Goal: Task Accomplishment & Management: Complete application form

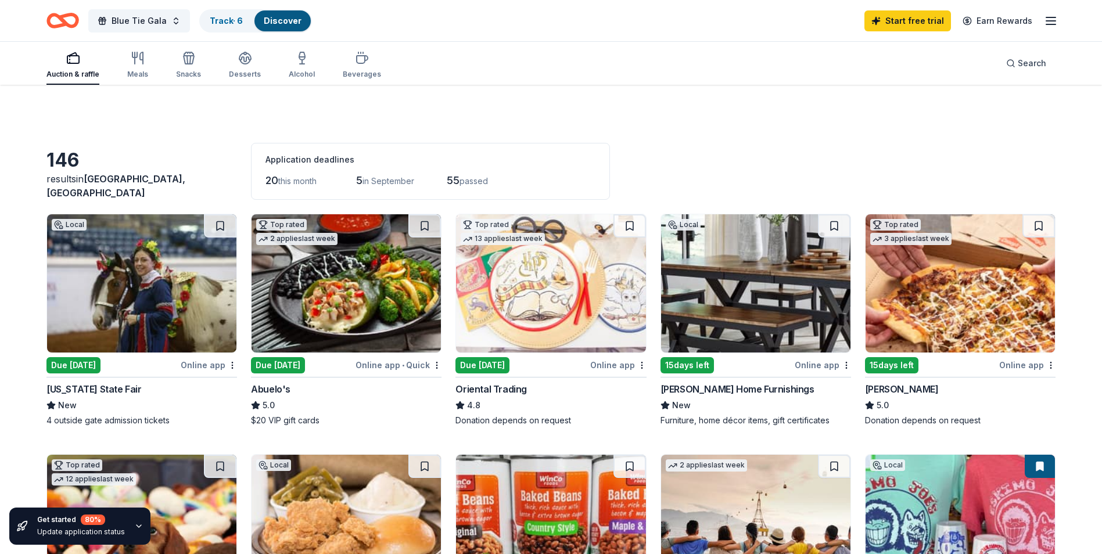
scroll to position [1100, 0]
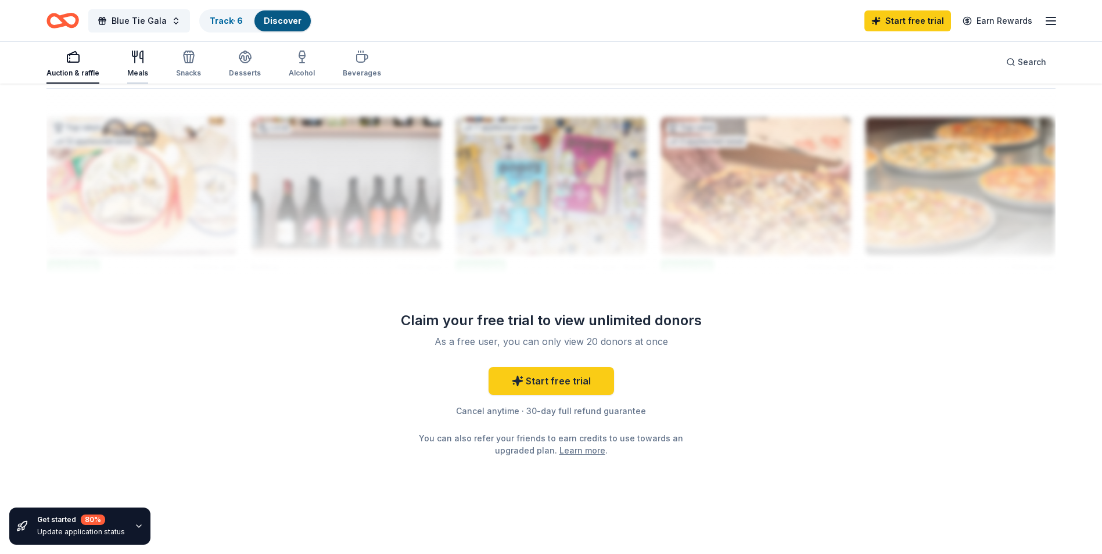
click at [140, 56] on icon "button" at bounding box center [138, 57] width 14 height 14
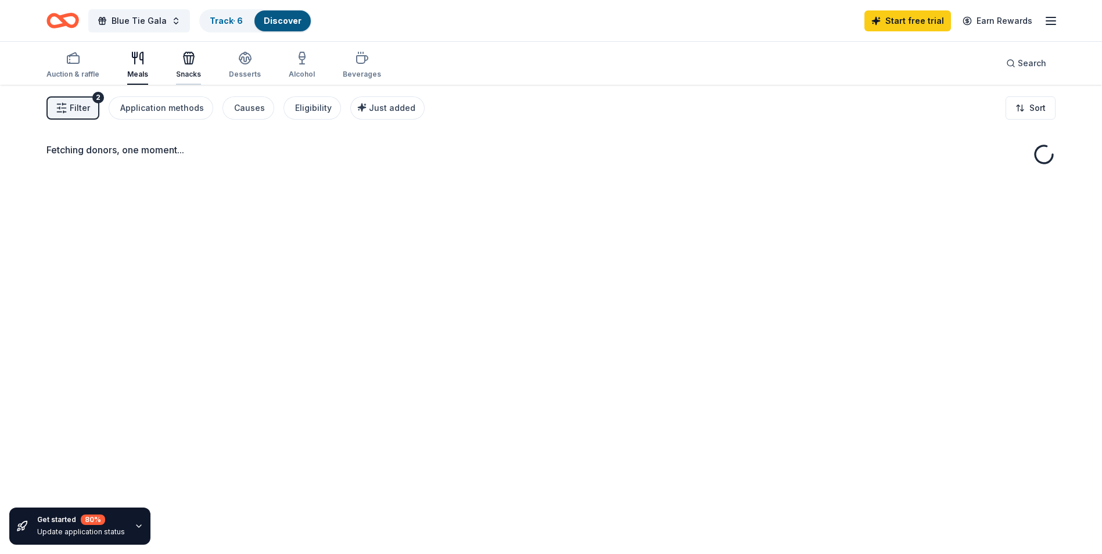
click at [184, 62] on icon "button" at bounding box center [189, 58] width 14 height 14
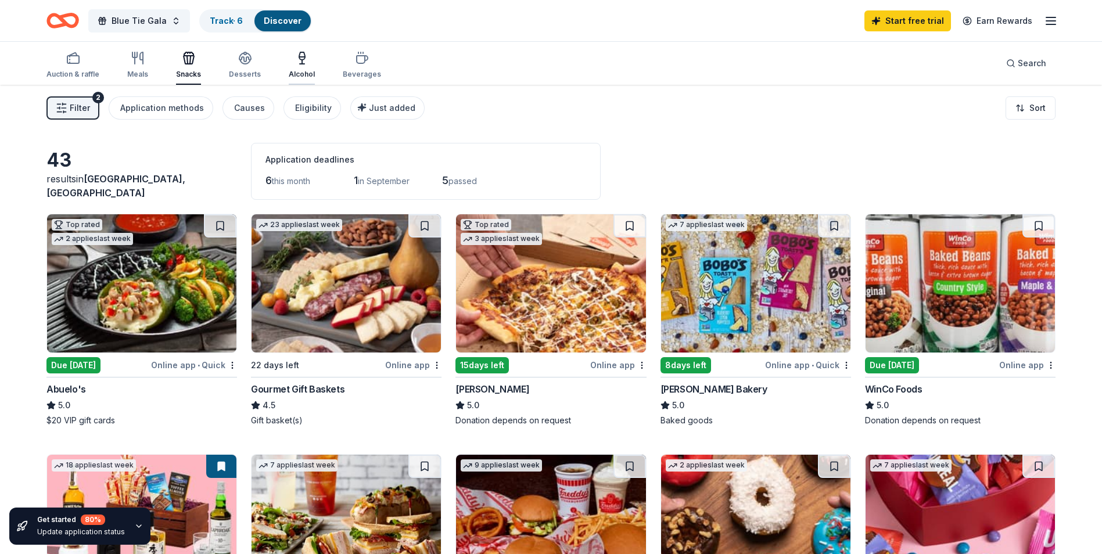
click at [303, 69] on div "Alcohol" at bounding box center [302, 65] width 26 height 28
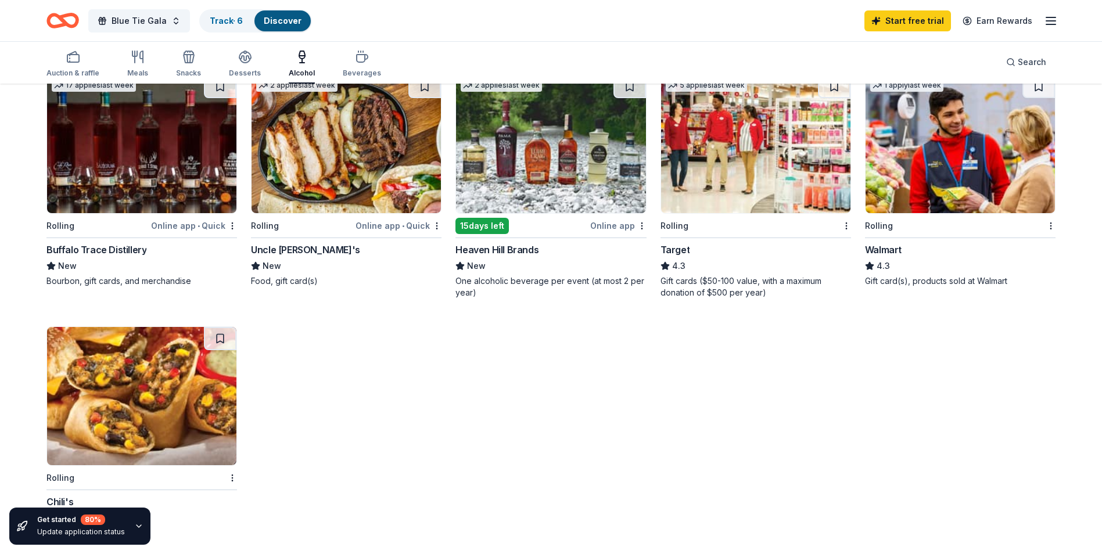
scroll to position [349, 0]
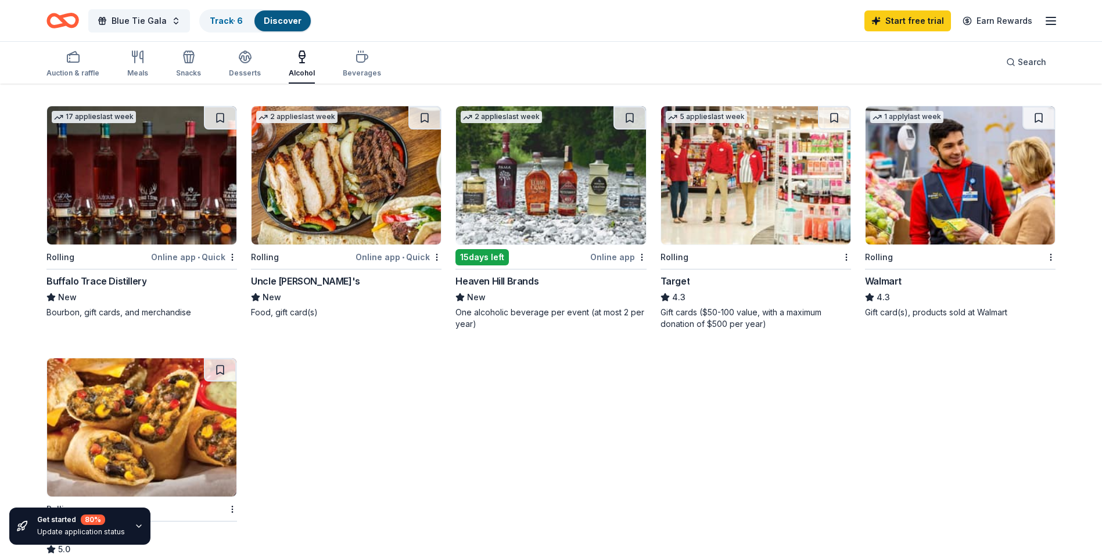
click at [755, 210] on img at bounding box center [755, 175] width 189 height 138
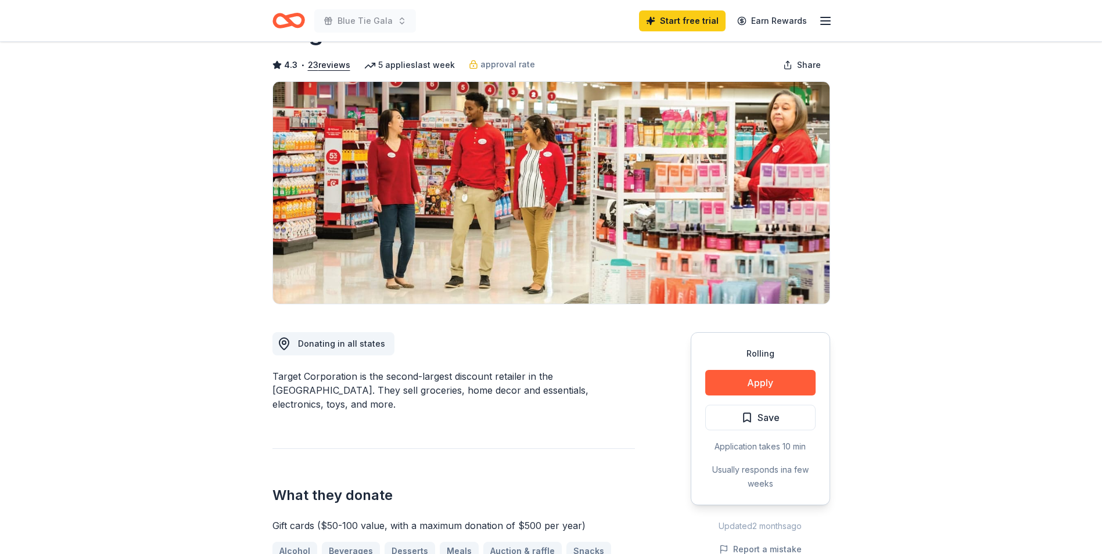
scroll to position [116, 0]
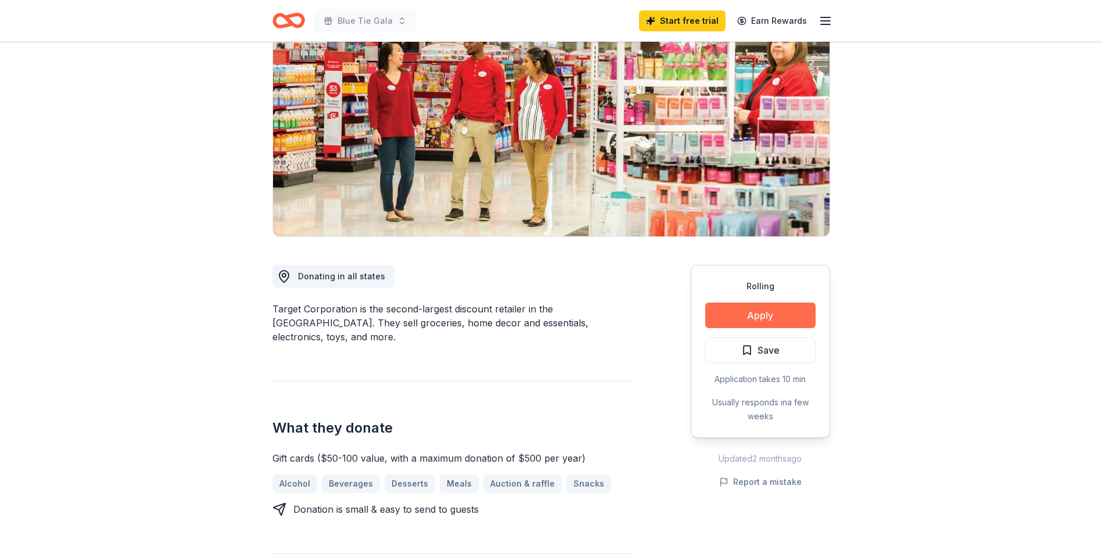
click at [751, 314] on button "Apply" at bounding box center [761, 316] width 110 height 26
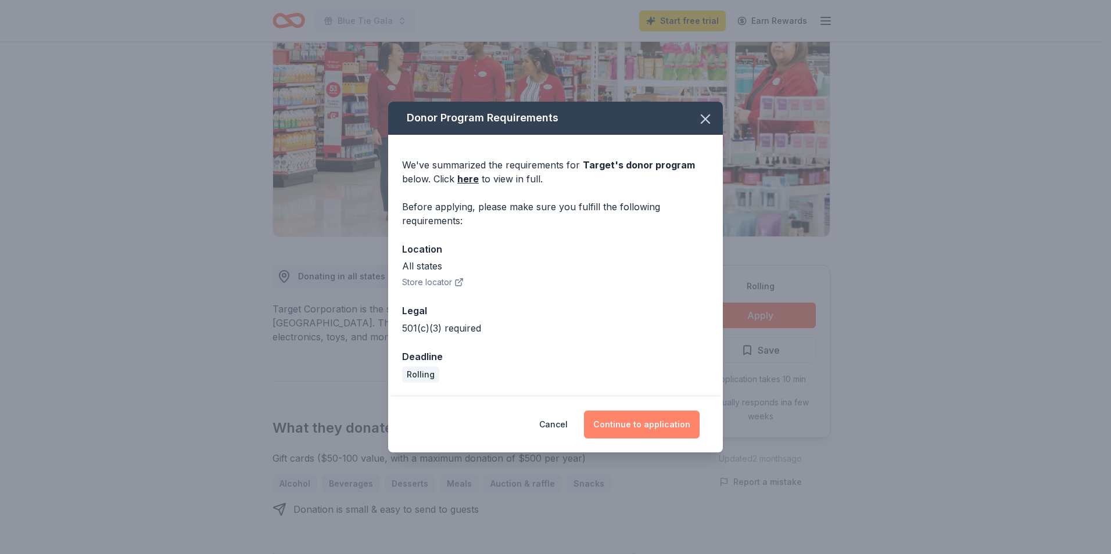
click at [619, 419] on button "Continue to application" at bounding box center [642, 425] width 116 height 28
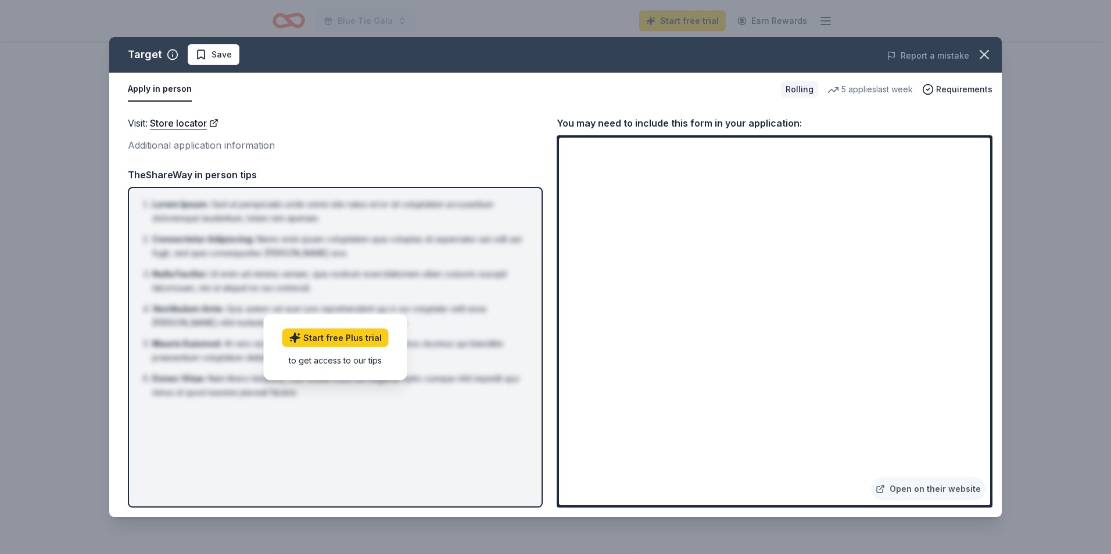
click at [1059, 412] on div "Target Save Report a mistake Apply in person Rolling 5 applies last week Requir…" at bounding box center [555, 277] width 1111 height 554
